Goal: Task Accomplishment & Management: Manage account settings

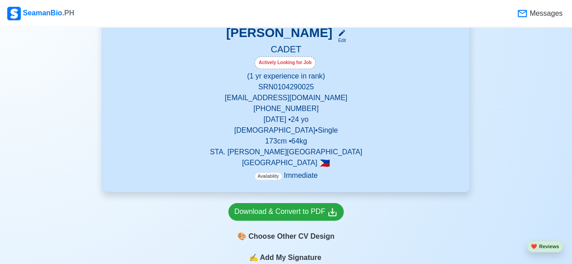
scroll to position [193, 0]
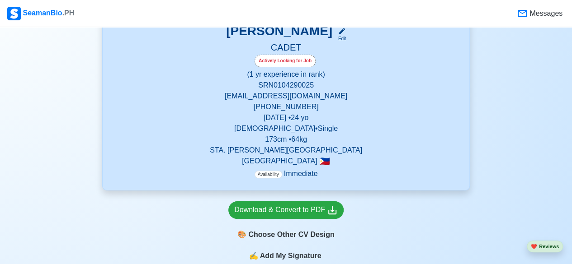
click at [297, 97] on p "[EMAIL_ADDRESS][DOMAIN_NAME]" at bounding box center [285, 96] width 345 height 11
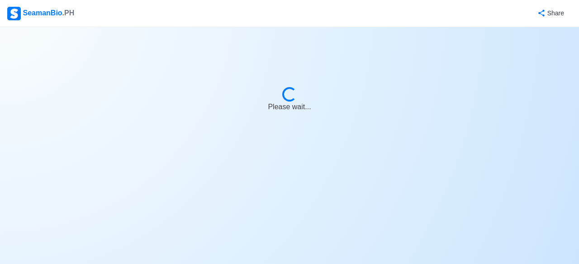
select select "Actively Looking for Job"
select select "Visible for Hiring"
select select "Single"
select select "[DEMOGRAPHIC_DATA]"
select select "PH"
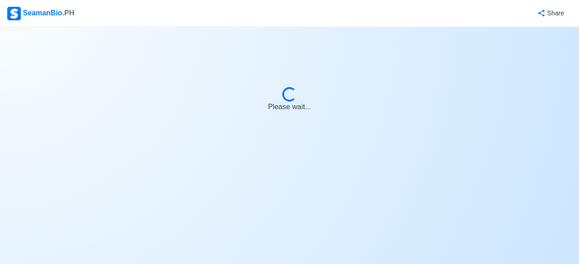
select select "1"
select select "0"
select select "4102416000000"
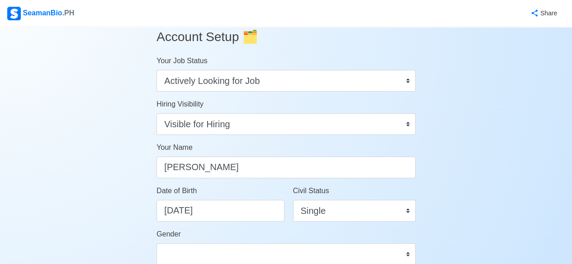
scroll to position [15, 0]
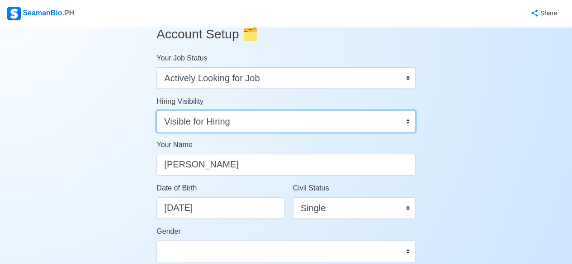
click at [401, 121] on select "Visible for Hiring Not Visible for Hiring" at bounding box center [285, 122] width 259 height 22
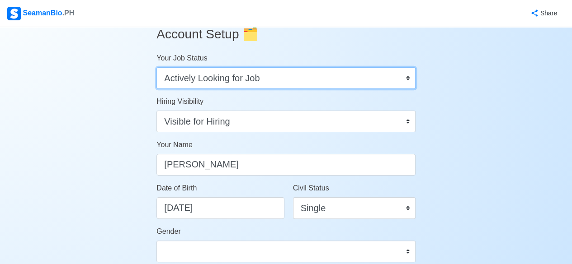
click at [406, 75] on select "Onboard Actively Looking for Job Not Looking for Job" at bounding box center [285, 78] width 259 height 22
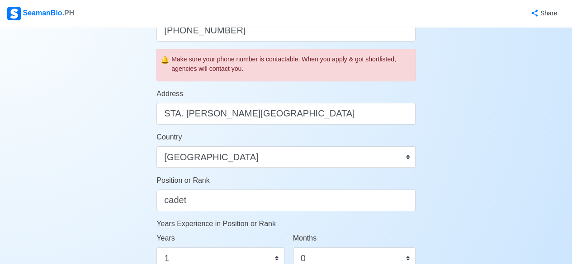
scroll to position [323, 0]
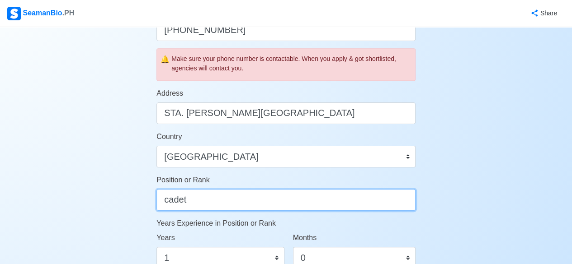
click at [201, 204] on input "cadet" at bounding box center [285, 200] width 259 height 22
type input "CADET"
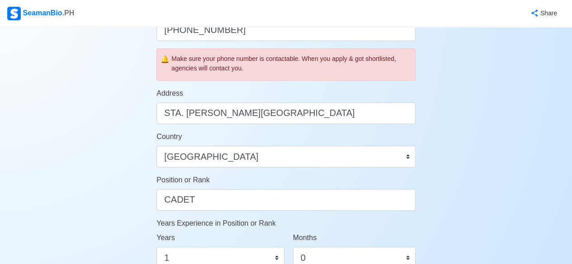
click at [490, 179] on div "Account Setup 🗂️ Your Job Status Onboard Actively Looking for Job Not Looking f…" at bounding box center [286, 116] width 572 height 824
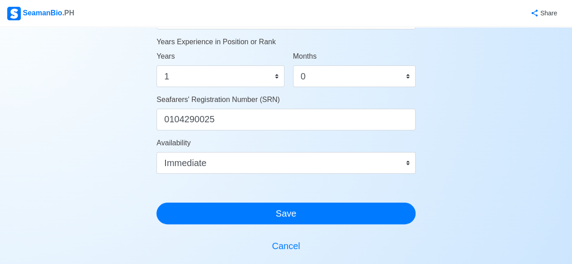
scroll to position [505, 0]
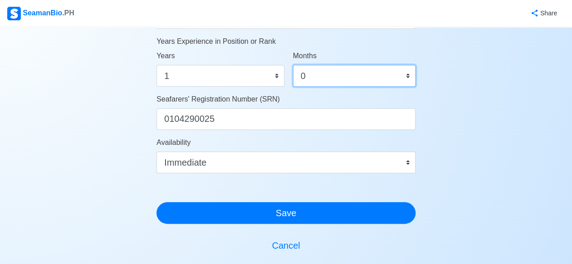
click at [366, 76] on select "0 1 2 3 4 5 6 7 8 9 10 11" at bounding box center [354, 76] width 122 height 22
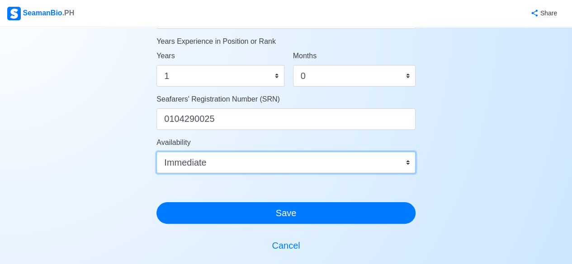
click at [368, 160] on select "Immediate [DATE] [DATE] [DATE] [DATE] [DATE] [DATE] [DATE] [DATE] [DATE]" at bounding box center [285, 163] width 259 height 22
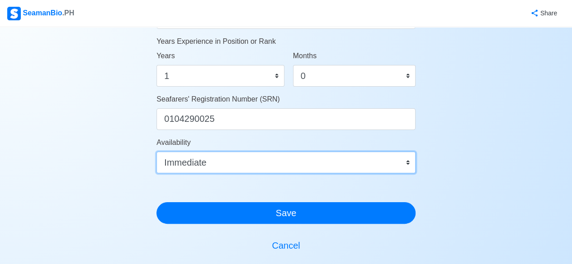
click at [368, 160] on select "Immediate [DATE] [DATE] [DATE] [DATE] [DATE] [DATE] [DATE] [DATE] [DATE]" at bounding box center [285, 163] width 259 height 22
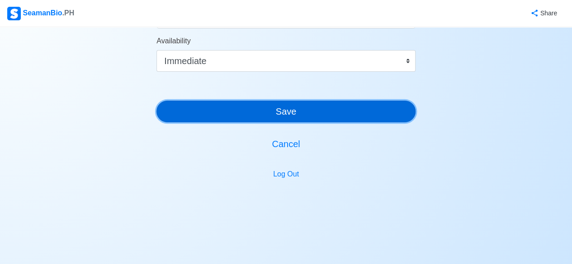
click at [381, 118] on button "Save" at bounding box center [285, 112] width 259 height 22
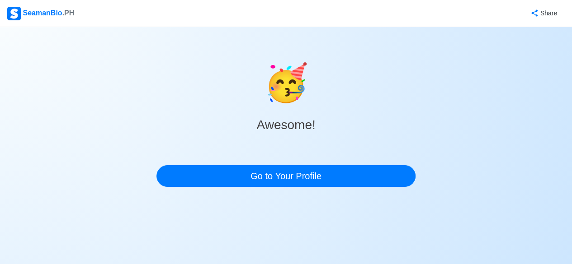
scroll to position [0, 0]
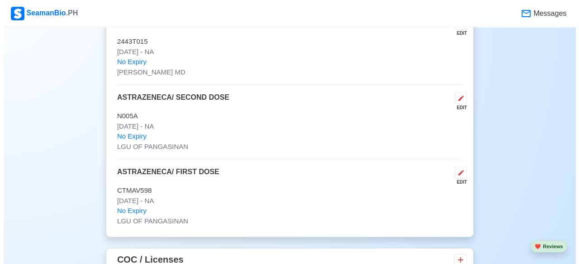
scroll to position [1144, 0]
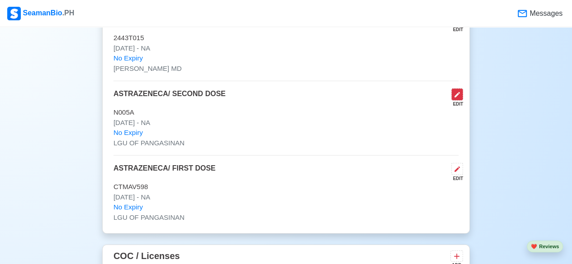
click at [460, 91] on icon at bounding box center [456, 94] width 7 height 7
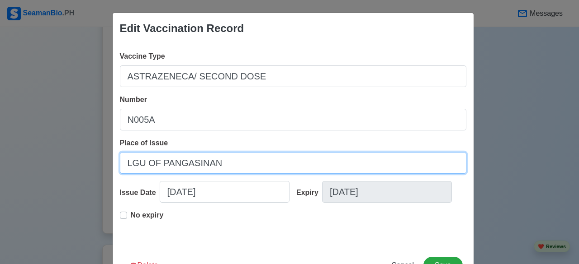
click at [157, 163] on input "LGU OF PANGASINAN" at bounding box center [293, 163] width 346 height 22
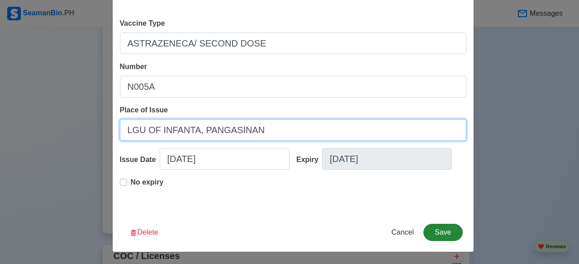
type input "LGU OF INFANTA, PANGASINAN"
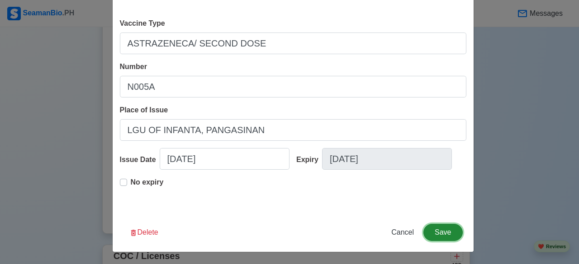
click at [437, 228] on button "Save" at bounding box center [442, 232] width 39 height 17
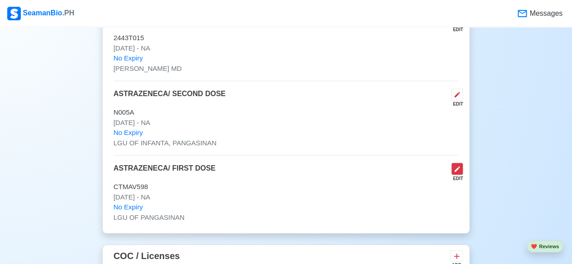
click at [456, 166] on icon at bounding box center [456, 169] width 7 height 7
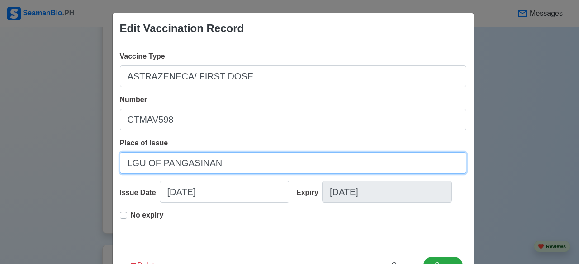
click at [155, 165] on input "LGU OF PANGASINAN" at bounding box center [293, 163] width 346 height 22
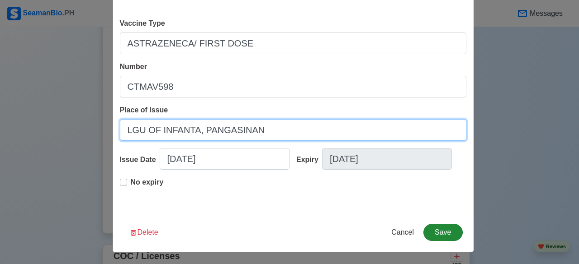
type input "LGU OF INFANTA, PANGASINAN"
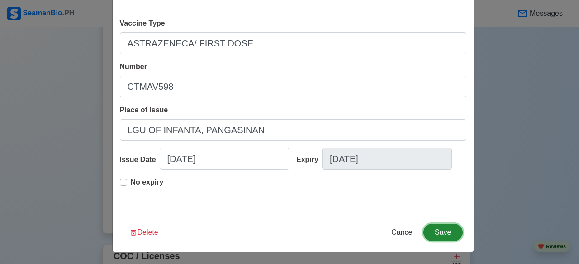
click at [441, 230] on button "Save" at bounding box center [442, 232] width 39 height 17
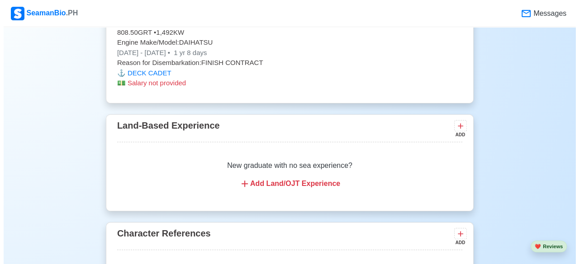
scroll to position [1977, 0]
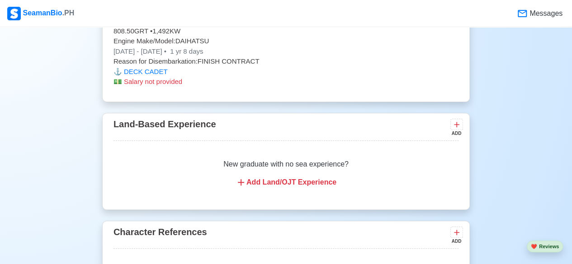
click at [259, 177] on div "Add Land/OJT Experience" at bounding box center [285, 182] width 323 height 11
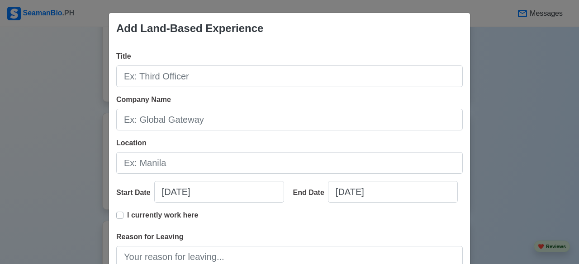
click at [494, 203] on div "Add Land-Based Experience Title Company Name Location Start Date [DATE] End Dat…" at bounding box center [289, 132] width 579 height 264
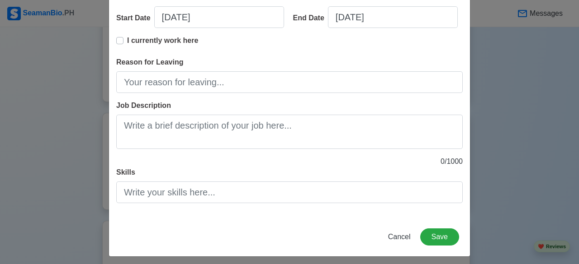
scroll to position [179, 0]
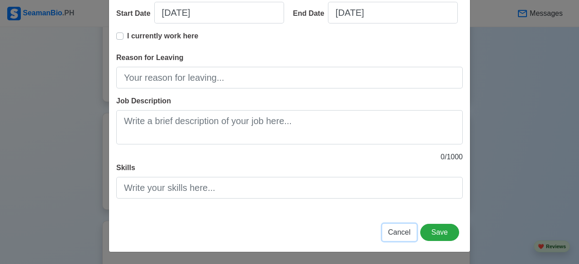
click at [397, 229] on span "Cancel" at bounding box center [399, 233] width 23 height 8
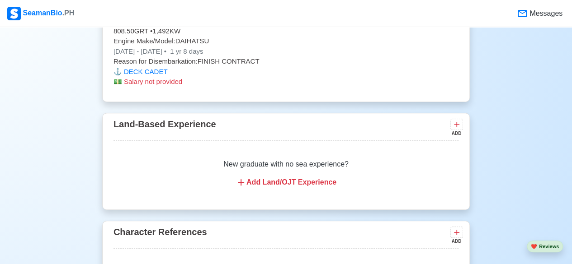
click at [244, 179] on icon at bounding box center [241, 182] width 6 height 6
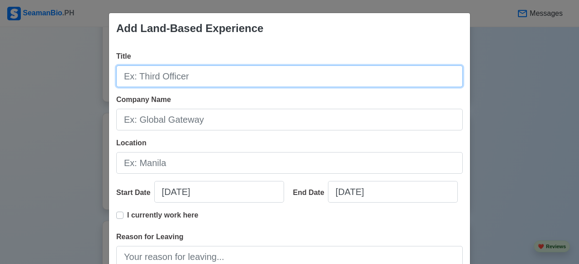
click at [202, 75] on input "Title" at bounding box center [289, 77] width 346 height 22
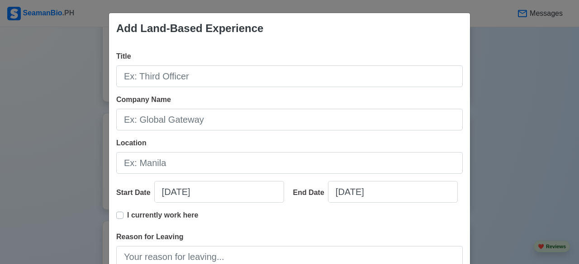
click at [482, 158] on div "Add Land-Based Experience Title Company Name Location Start Date [DATE] End Dat…" at bounding box center [289, 132] width 579 height 264
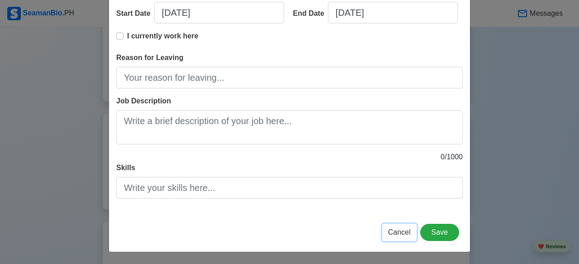
click at [396, 232] on span "Cancel" at bounding box center [399, 233] width 23 height 8
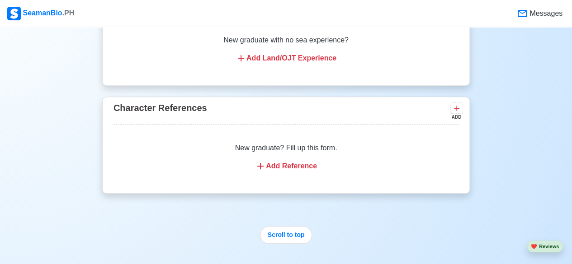
scroll to position [2102, 0]
click at [306, 160] on div "Add Reference" at bounding box center [285, 165] width 323 height 11
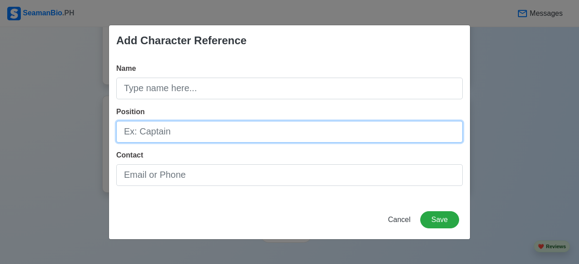
click at [199, 134] on input "Position" at bounding box center [289, 132] width 346 height 22
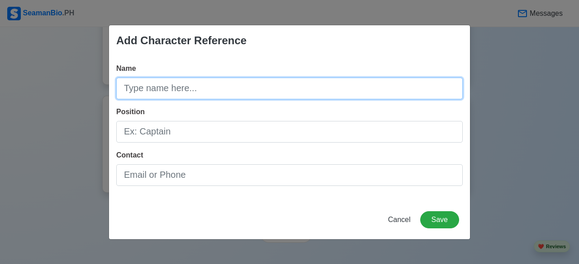
click at [188, 87] on input "Name" at bounding box center [289, 89] width 346 height 22
type input "[PERSON_NAME] MERA"
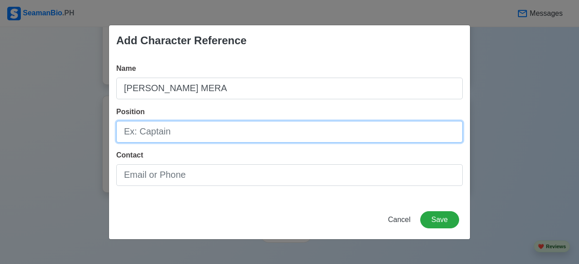
click at [183, 130] on input "Position" at bounding box center [289, 132] width 346 height 22
type input "SECOND OFFICER"
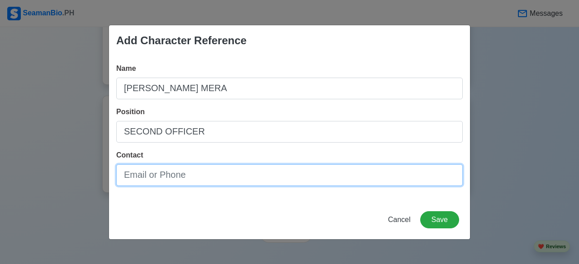
click at [203, 175] on input "Contact" at bounding box center [289, 176] width 346 height 22
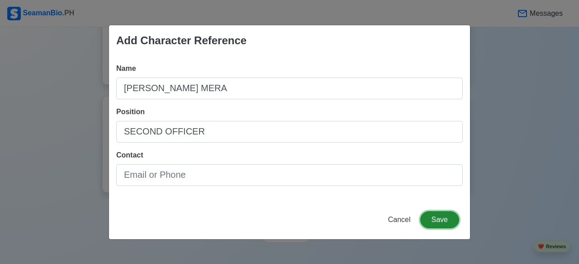
click at [445, 222] on button "Save" at bounding box center [439, 220] width 39 height 17
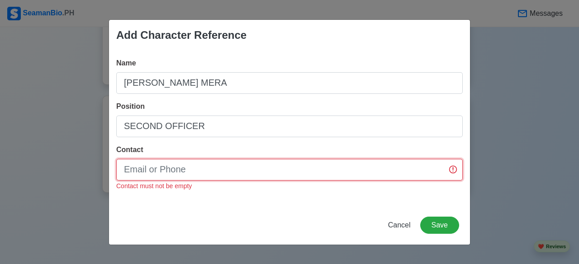
click at [358, 165] on input "Contact" at bounding box center [289, 170] width 346 height 22
type input "."
type input "09380078370"
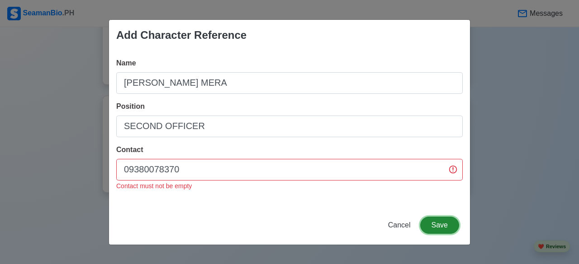
click at [439, 229] on button "Save" at bounding box center [439, 225] width 39 height 17
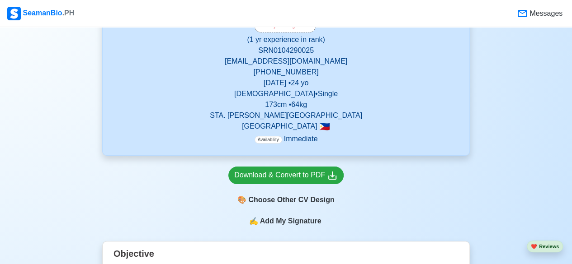
scroll to position [229, 0]
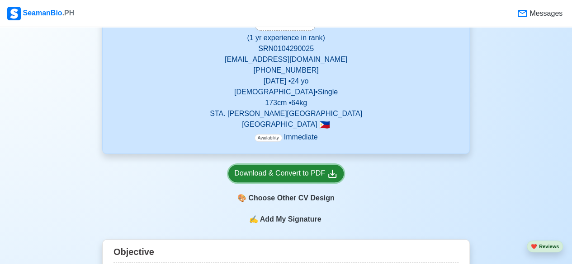
click at [283, 174] on div "Download & Convert to PDF" at bounding box center [286, 173] width 104 height 11
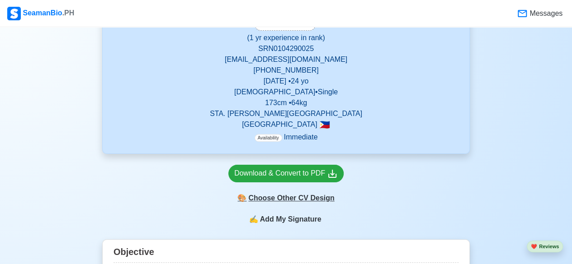
click at [287, 200] on div "🎨 Choose Other CV Design" at bounding box center [285, 198] width 115 height 17
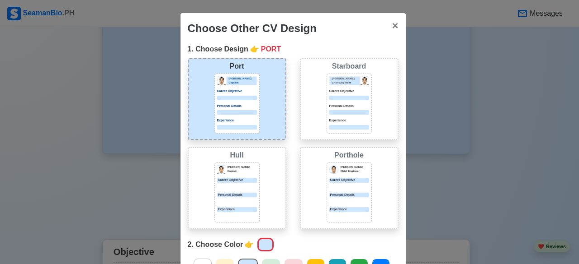
click at [250, 100] on div "[PERSON_NAME] Captain Career Objective Personal Details Experience" at bounding box center [236, 104] width 45 height 60
click at [316, 107] on div "Starboard [PERSON_NAME] Chief Engineer Career Objective Personal Details Experi…" at bounding box center [349, 99] width 99 height 82
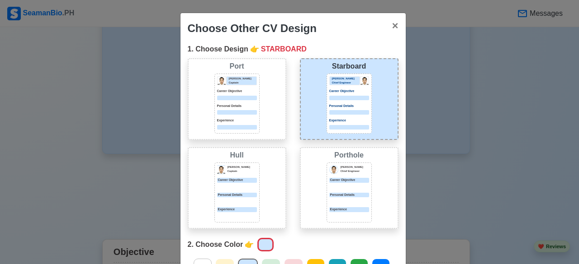
click at [261, 100] on div "Port [PERSON_NAME] Captain Career Objective Personal Details Experience" at bounding box center [237, 99] width 99 height 82
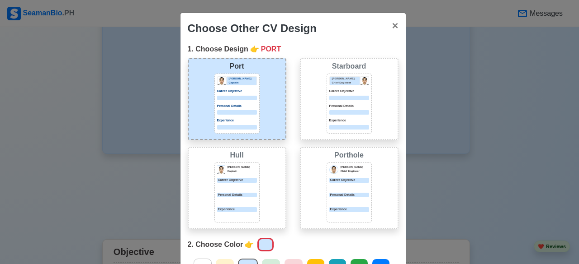
click at [338, 113] on div at bounding box center [349, 112] width 40 height 5
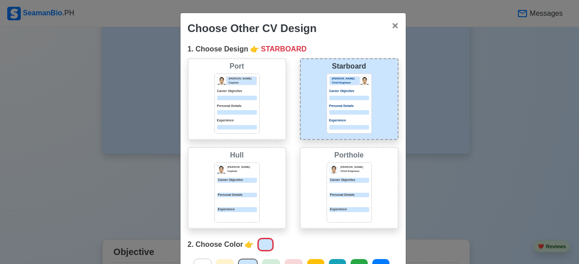
click at [230, 192] on div "[PERSON_NAME] Captain Career Objective Personal Details Experience" at bounding box center [236, 193] width 45 height 60
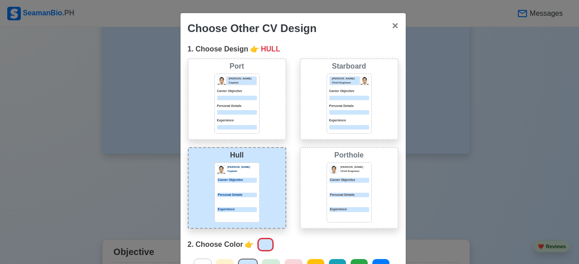
click at [319, 191] on div "Porthole [PERSON_NAME] Chief Engineer Career Objective Personal Details Experie…" at bounding box center [349, 188] width 99 height 82
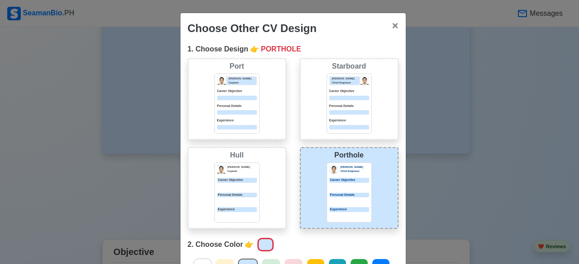
click at [259, 186] on div "[PERSON_NAME] [PERSON_NAME] Captain Career Objective Personal Details Experience" at bounding box center [237, 188] width 99 height 82
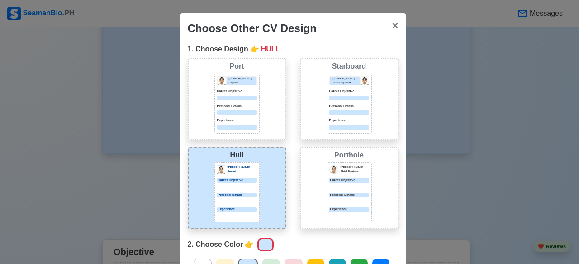
click at [329, 179] on div "Career Objective" at bounding box center [349, 180] width 40 height 5
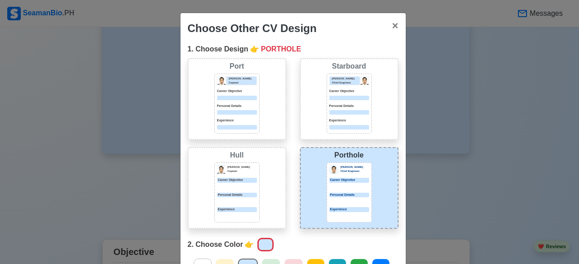
click at [250, 88] on div "[PERSON_NAME] Captain Career Objective Personal Details Experience" at bounding box center [236, 104] width 45 height 60
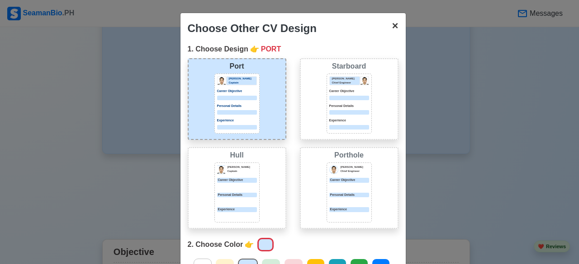
click at [384, 24] on button "× Close" at bounding box center [394, 25] width 21 height 25
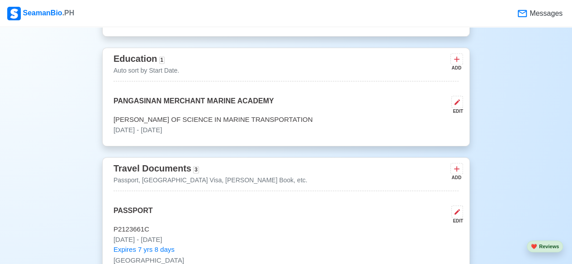
scroll to position [598, 0]
